Goal: Information Seeking & Learning: Learn about a topic

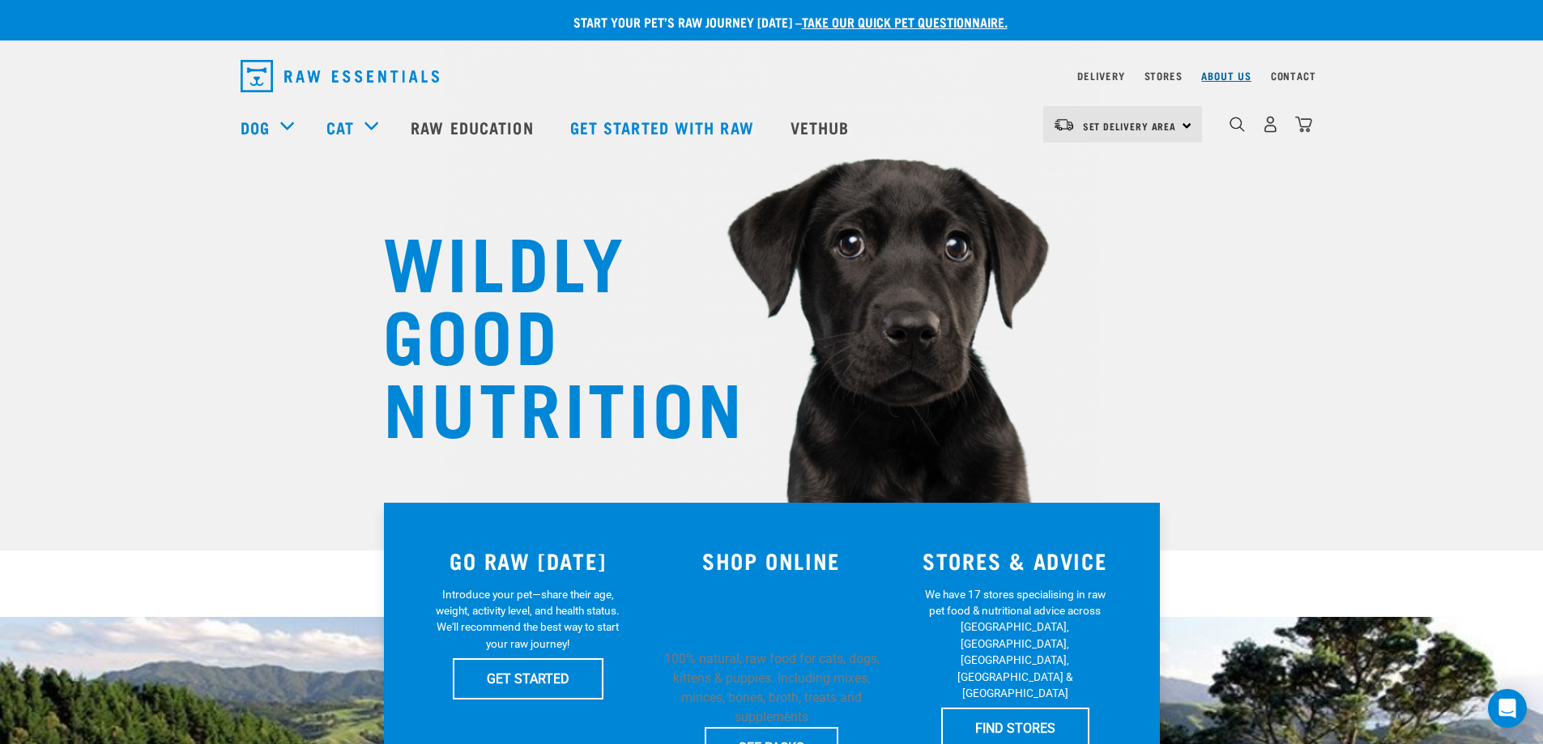
click at [1239, 75] on link "About Us" at bounding box center [1225, 76] width 49 height 6
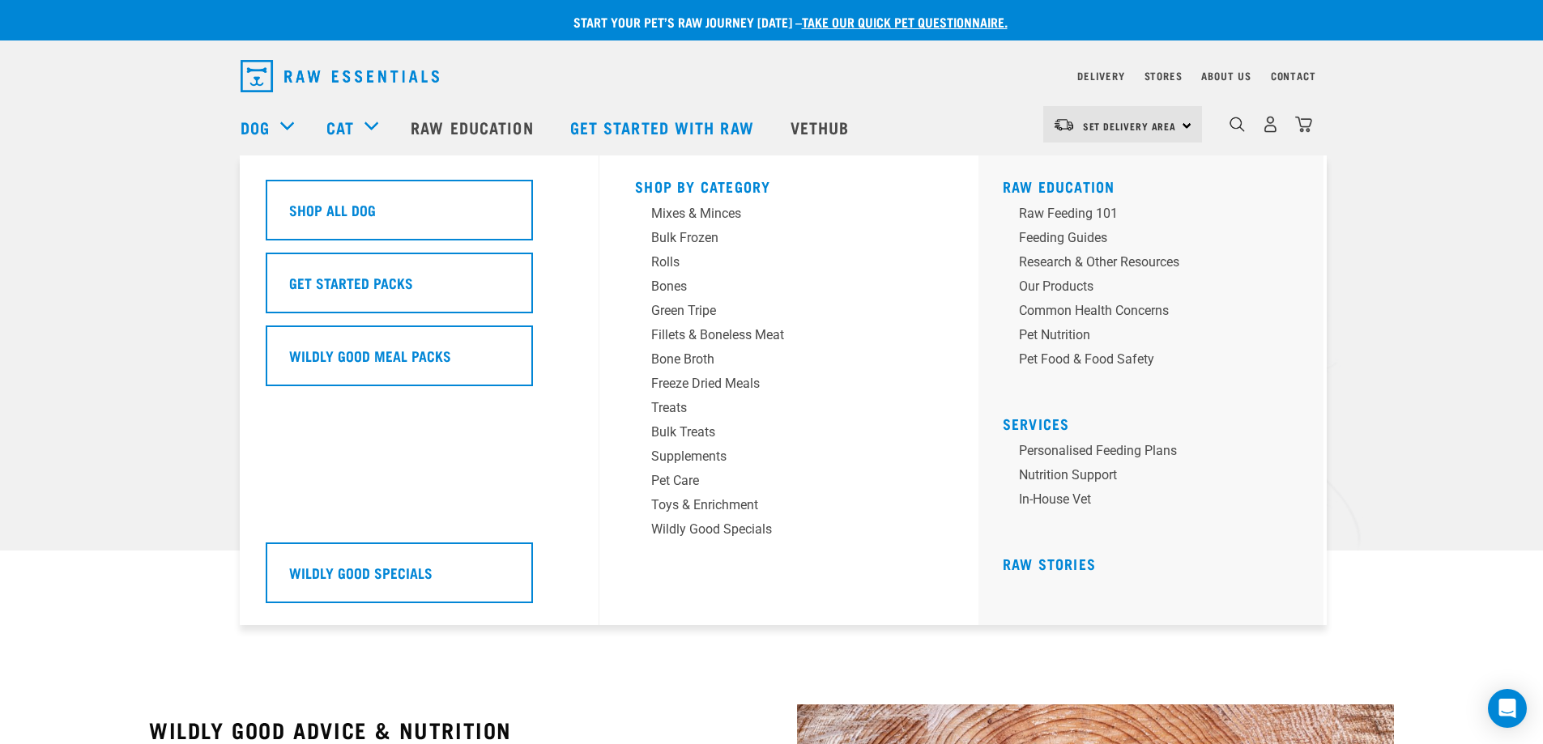
click at [292, 128] on div "Dog" at bounding box center [276, 127] width 70 height 65
click at [258, 125] on link "Dog" at bounding box center [255, 127] width 29 height 24
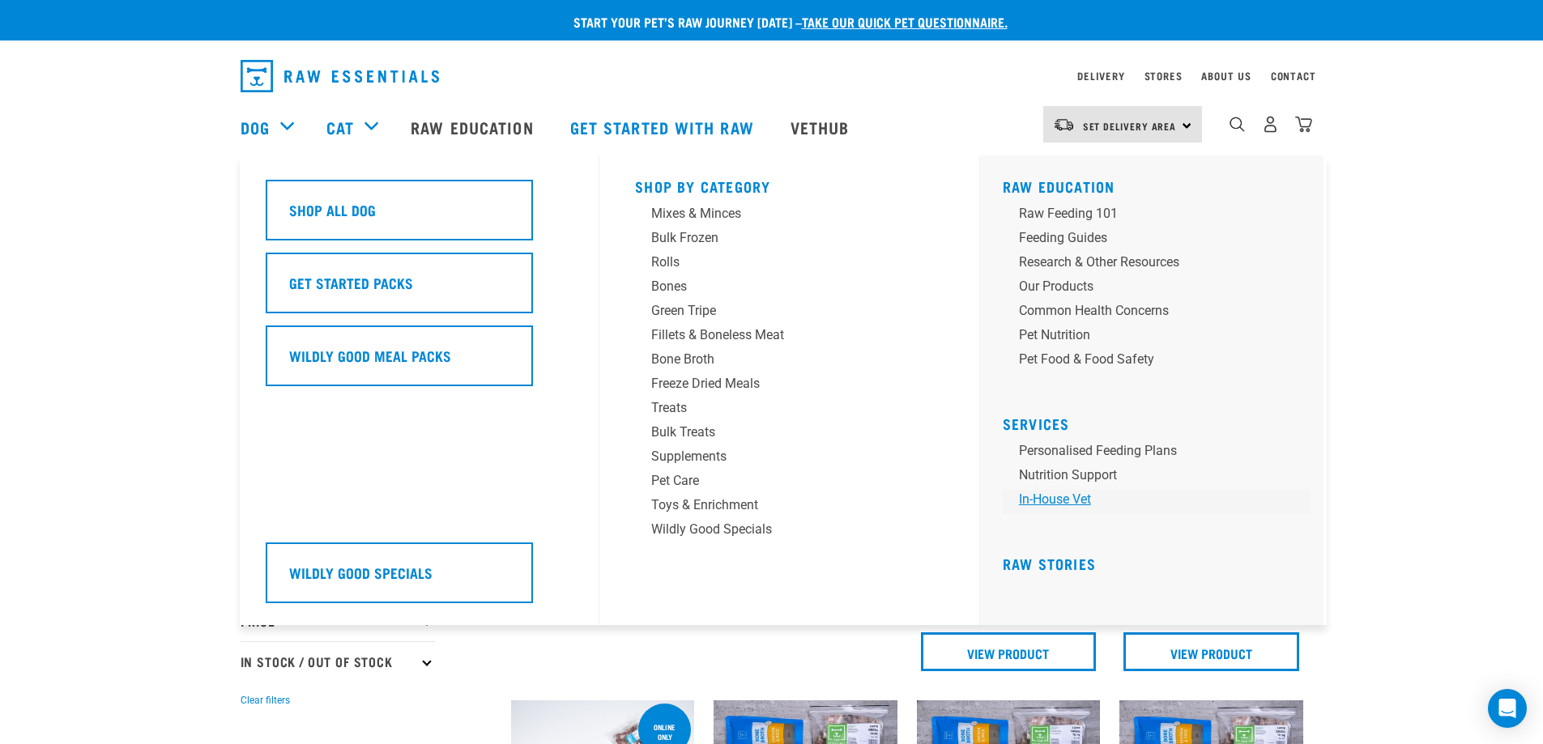
click at [1061, 501] on link "In-house vet" at bounding box center [1157, 502] width 308 height 24
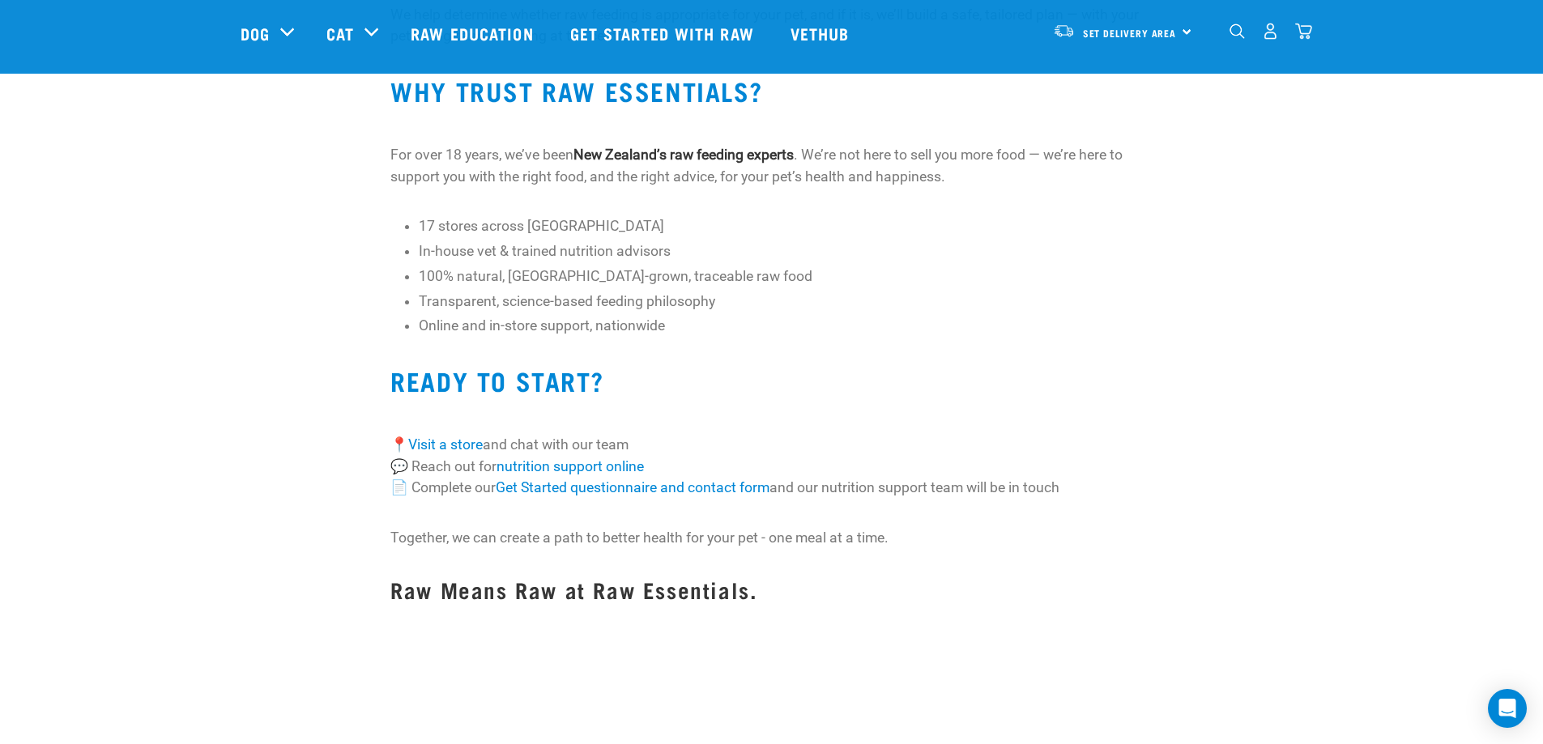
scroll to position [1620, 0]
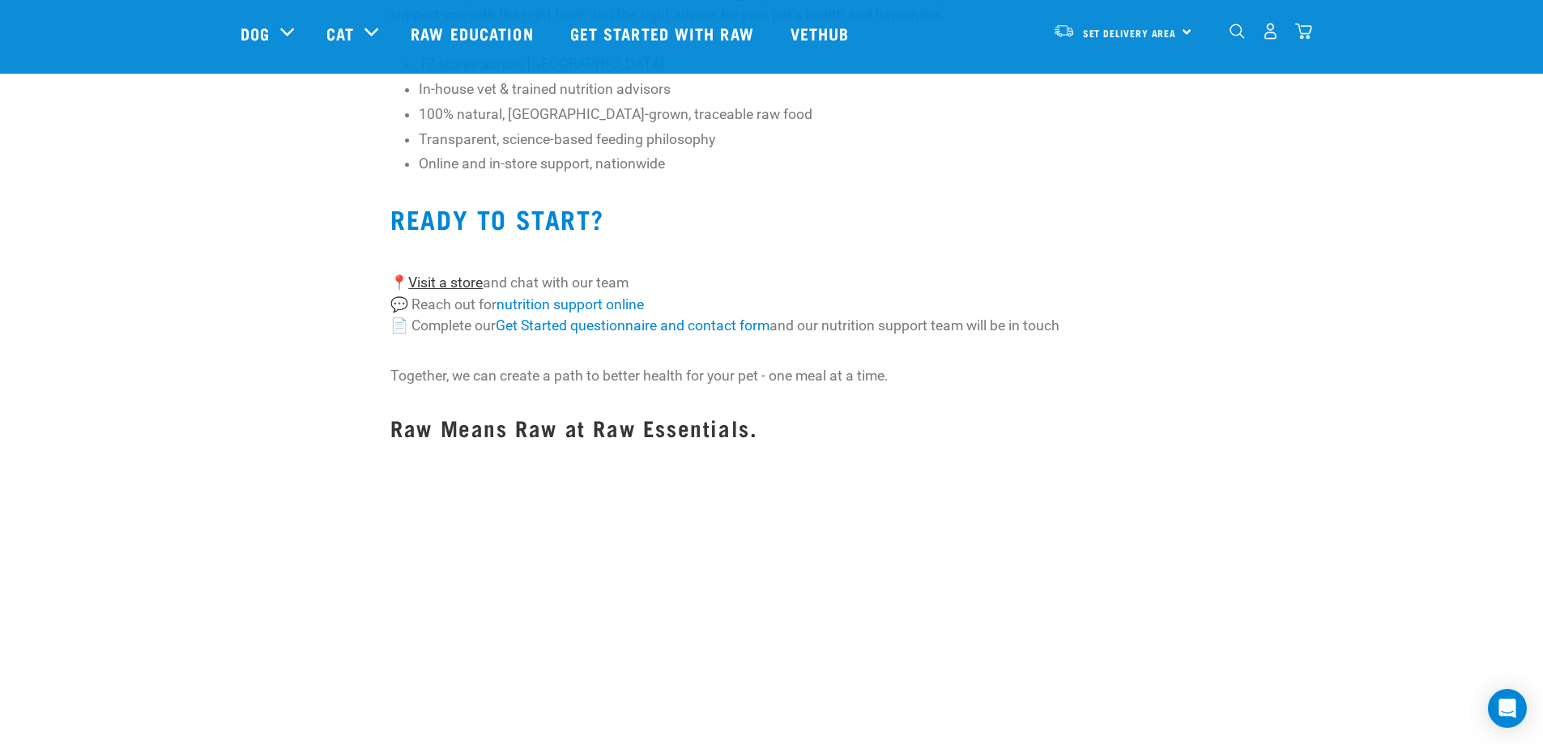
click at [456, 279] on link "Visit a store" at bounding box center [445, 283] width 75 height 16
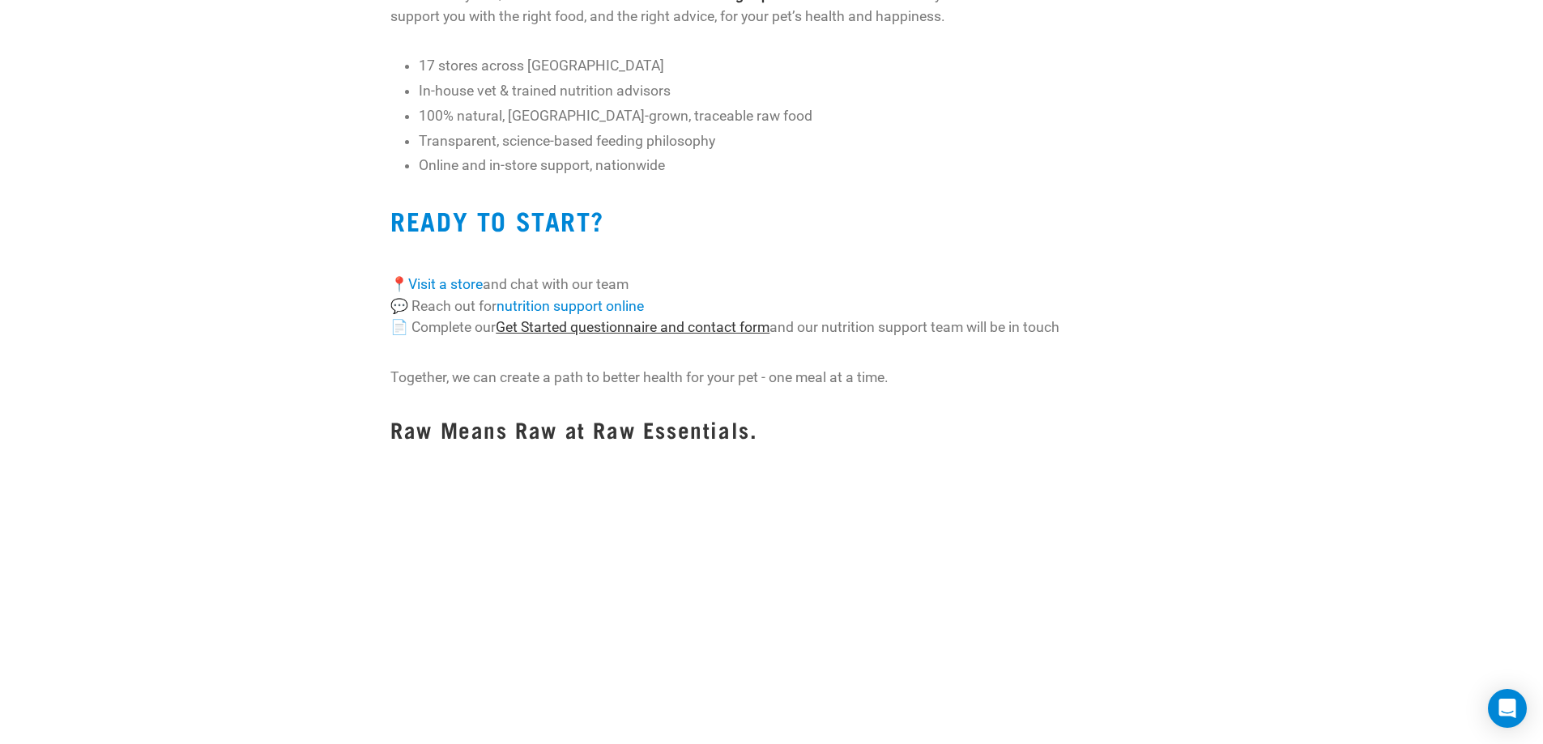
click at [652, 326] on link "Get Started questionnaire and contact form" at bounding box center [633, 327] width 274 height 16
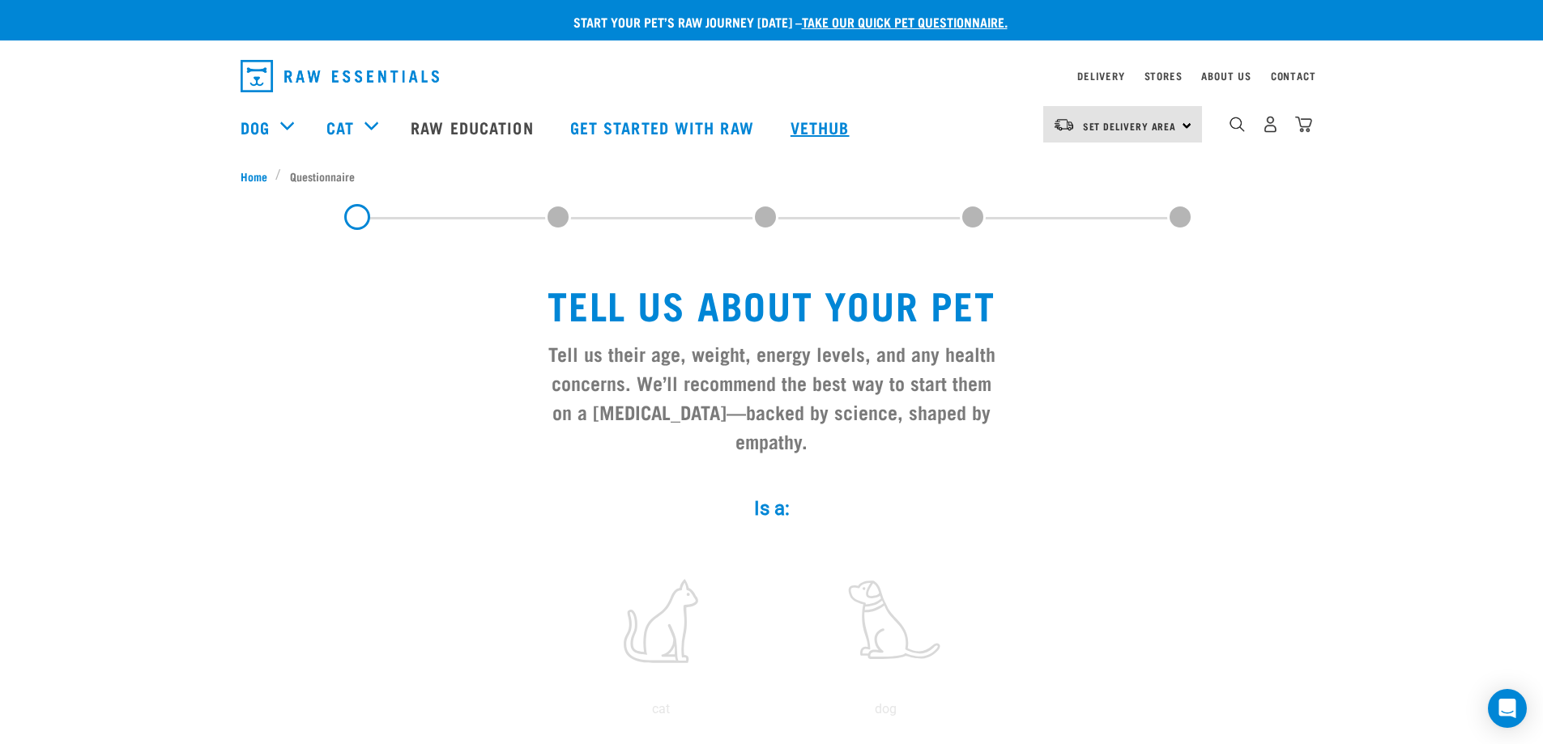
click at [820, 119] on link "Vethub" at bounding box center [822, 127] width 96 height 65
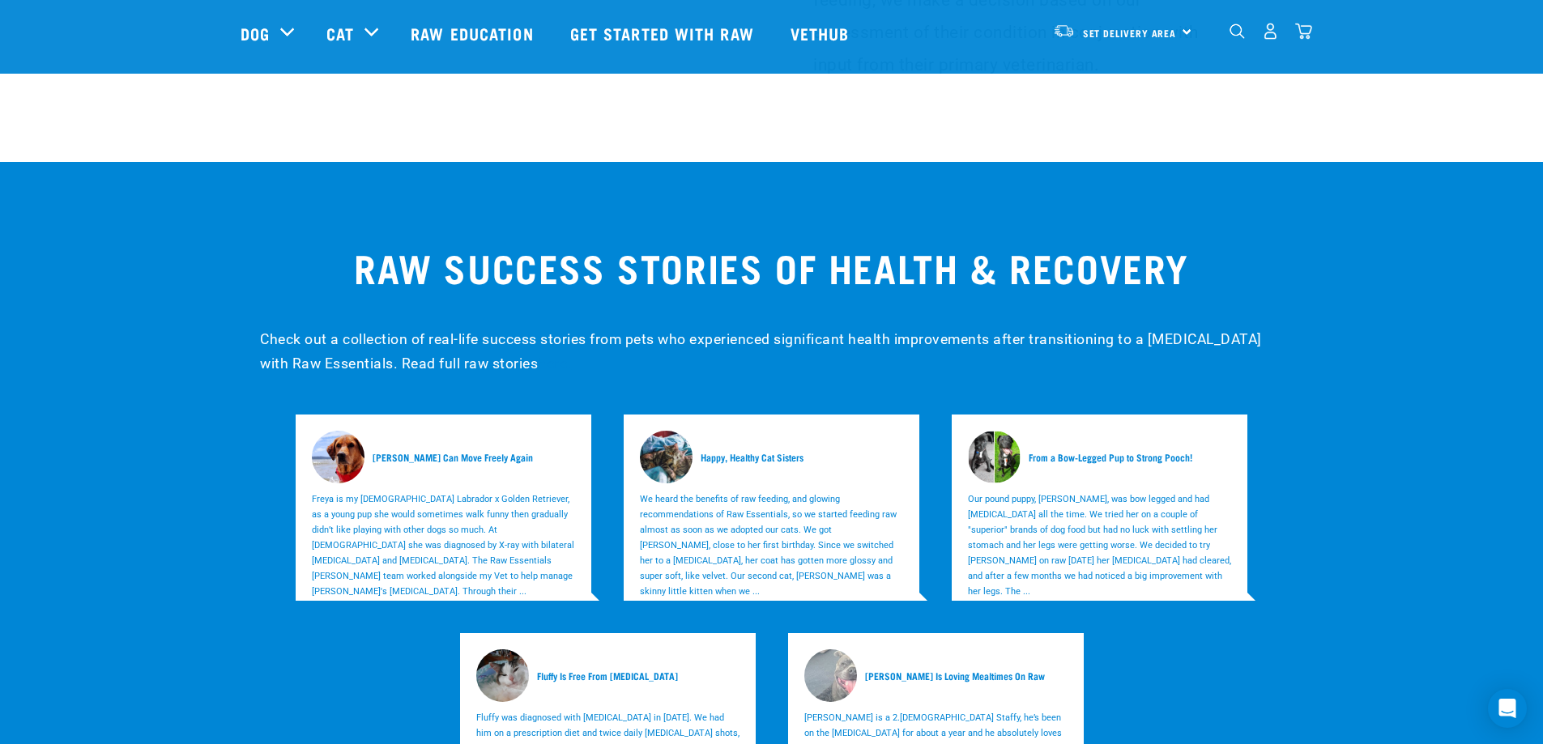
scroll to position [4616, 0]
